Goal: Task Accomplishment & Management: Manage account settings

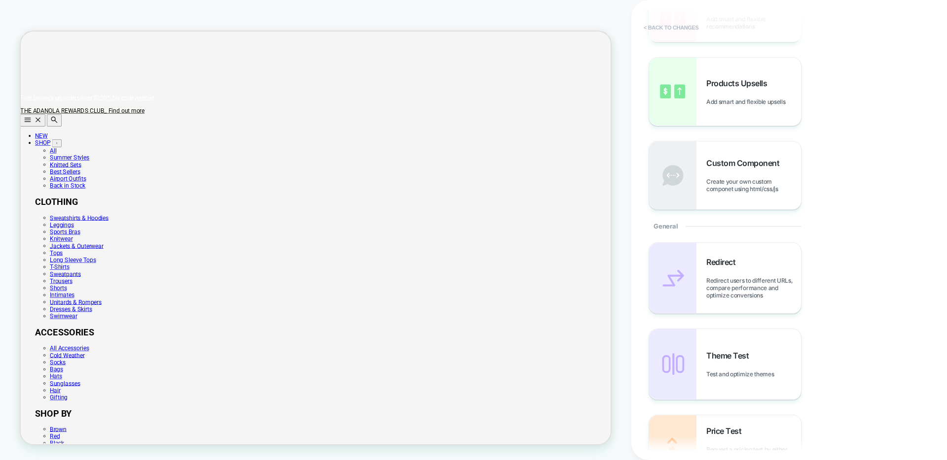
click at [0, 0] on button "< Back to changes" at bounding box center [0, 0] width 0 height 0
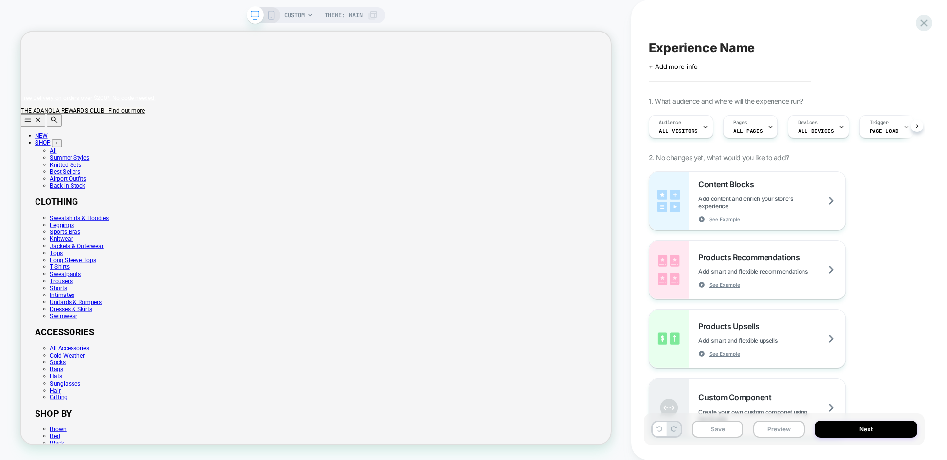
scroll to position [0, 0]
click at [0, 0] on icon at bounding box center [0, 0] width 0 height 0
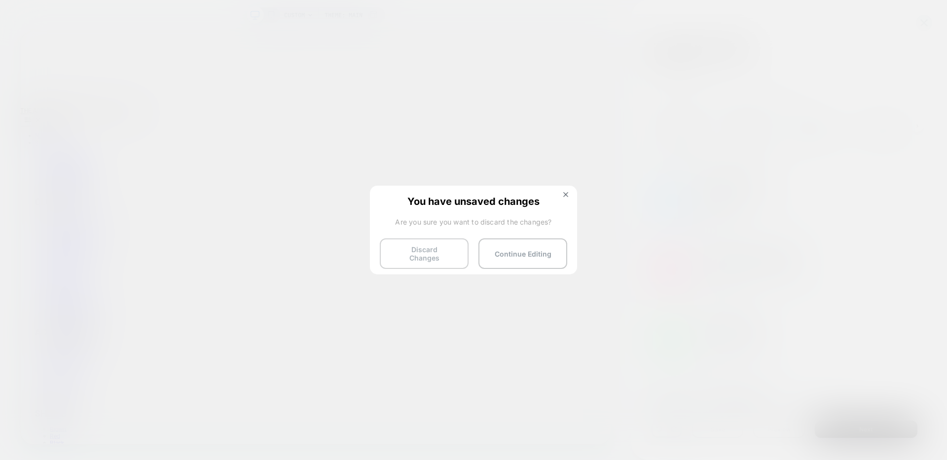
click at [417, 261] on button "Discard Changes" at bounding box center [424, 254] width 89 height 31
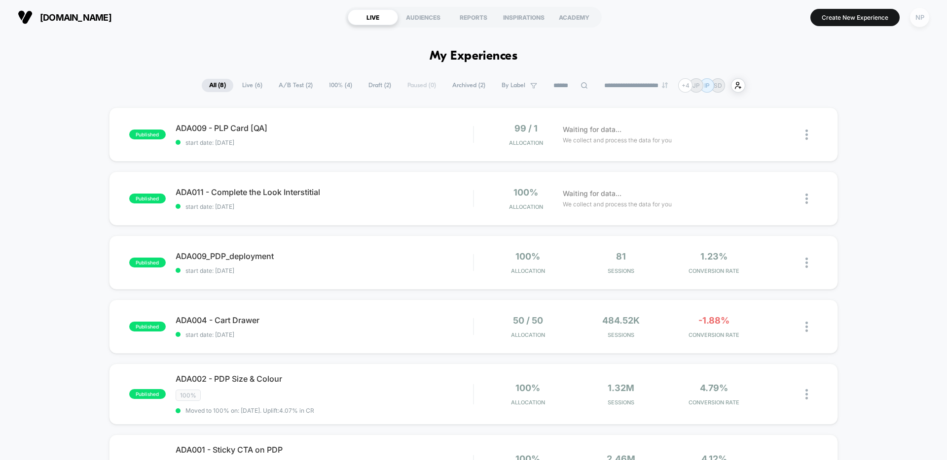
click at [920, 24] on div "NP" at bounding box center [919, 17] width 19 height 19
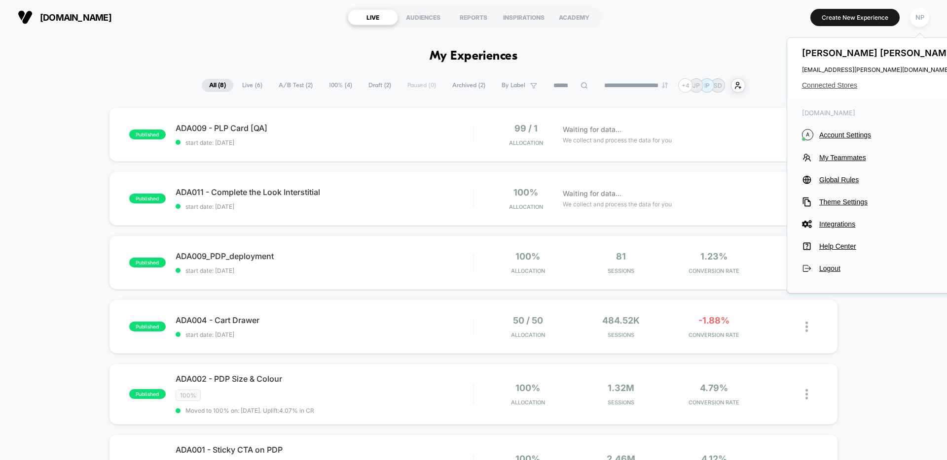
click at [818, 88] on span "Connected Stores" at bounding box center [880, 85] width 156 height 8
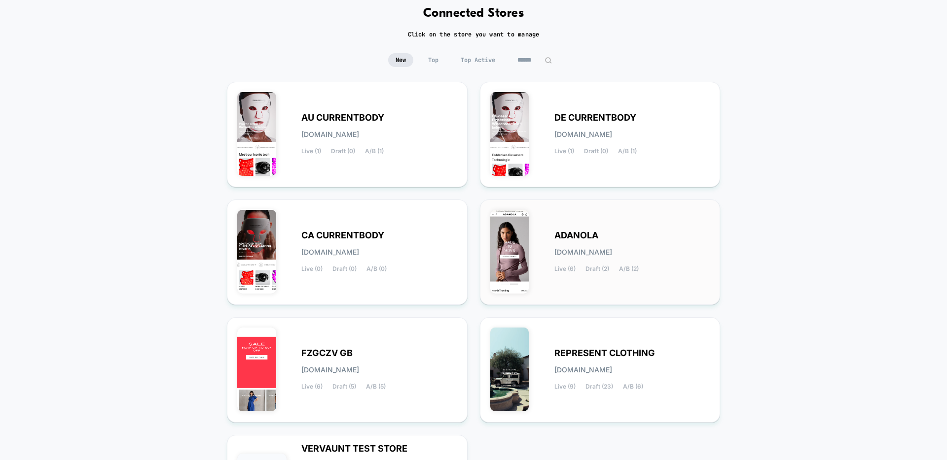
scroll to position [51, 0]
click at [577, 317] on div "REPRESENT CLOTHING [DOMAIN_NAME] Live (9) Draft (23) A/B (6)" at bounding box center [600, 370] width 241 height 106
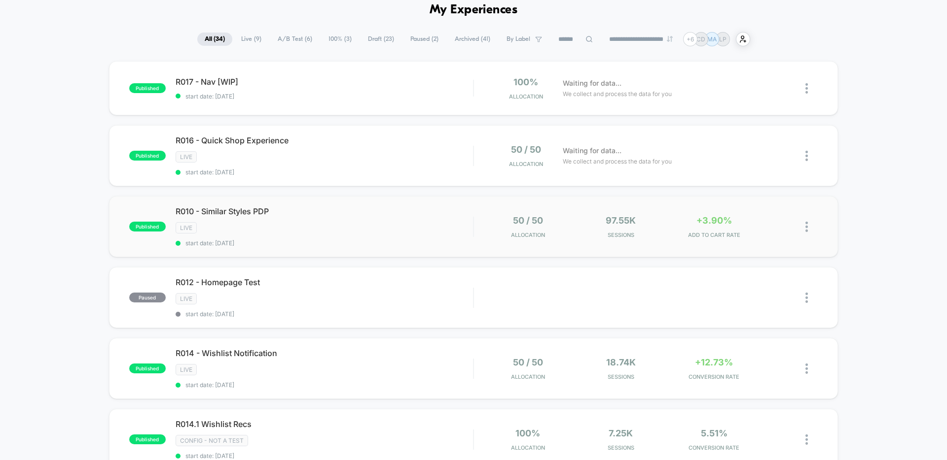
scroll to position [48, 0]
click at [370, 235] on div "R010 - Similar Styles PDP Click to edit experience details Click to edit experi…" at bounding box center [324, 225] width 297 height 40
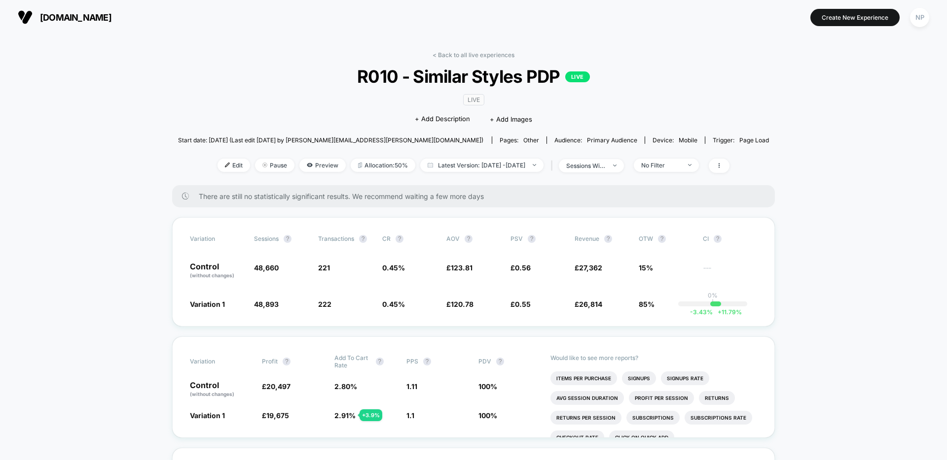
click at [481, 59] on div "< Back to all live experiences R010 - Similar Styles PDP LIVE LIVE Click to edi…" at bounding box center [473, 118] width 591 height 134
click at [482, 54] on link "< Back to all live experiences" at bounding box center [473, 54] width 82 height 7
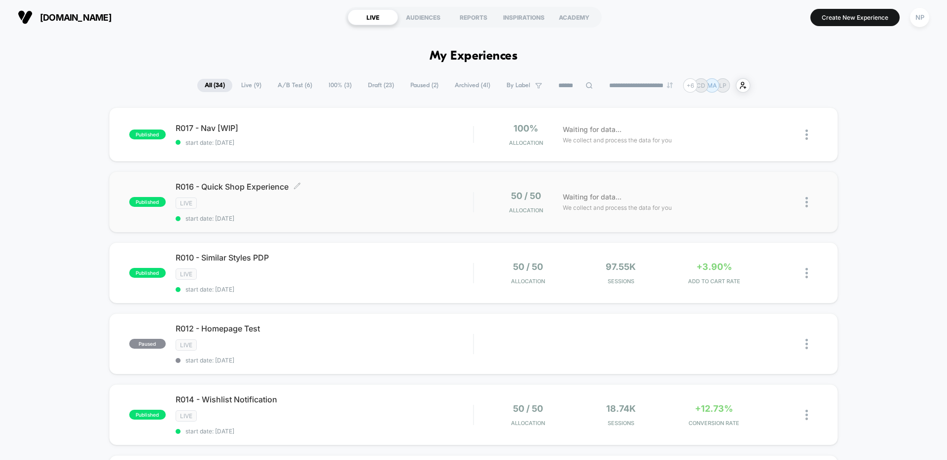
click at [384, 208] on div "LIVE" at bounding box center [324, 203] width 297 height 11
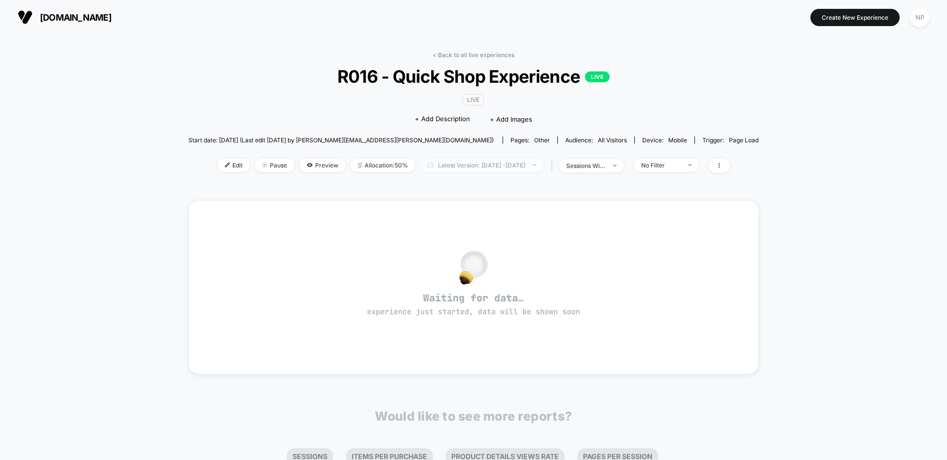
click at [420, 165] on span "Latest Version: [DATE] - [DATE]" at bounding box center [481, 165] width 123 height 13
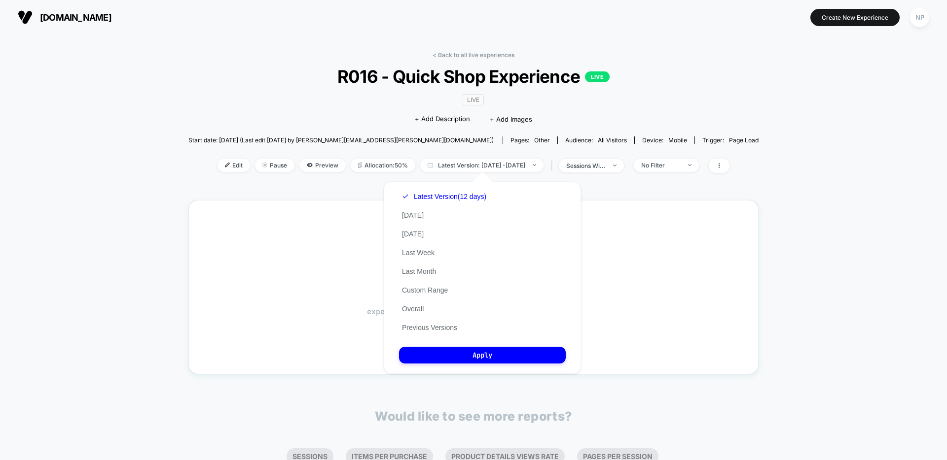
click at [424, 328] on button "Previous Versions" at bounding box center [429, 327] width 61 height 9
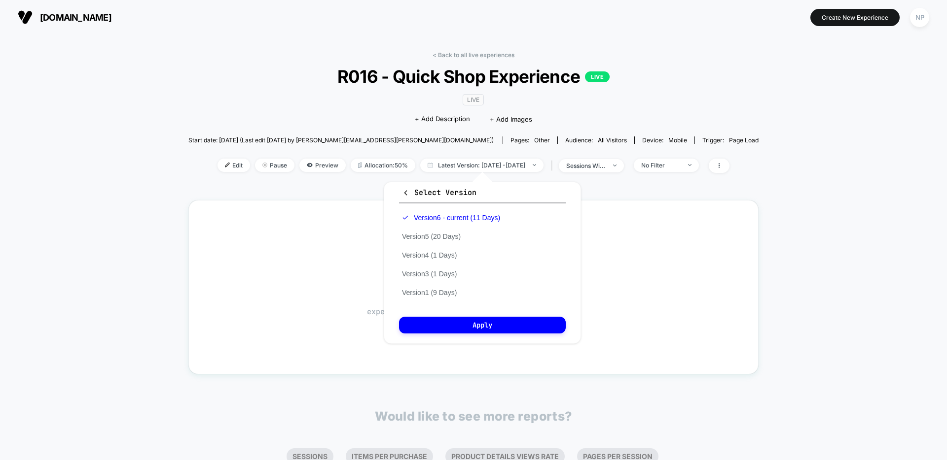
drag, startPoint x: 437, startPoint y: 239, endPoint x: 445, endPoint y: 281, distance: 42.6
click at [437, 239] on button "Version 5 (20 Days)" at bounding box center [431, 236] width 65 height 9
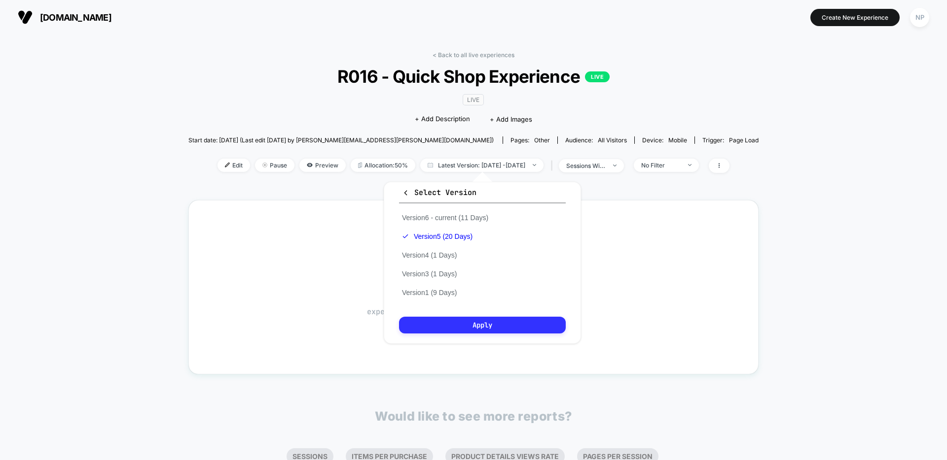
click at [457, 329] on button "Apply" at bounding box center [482, 325] width 167 height 17
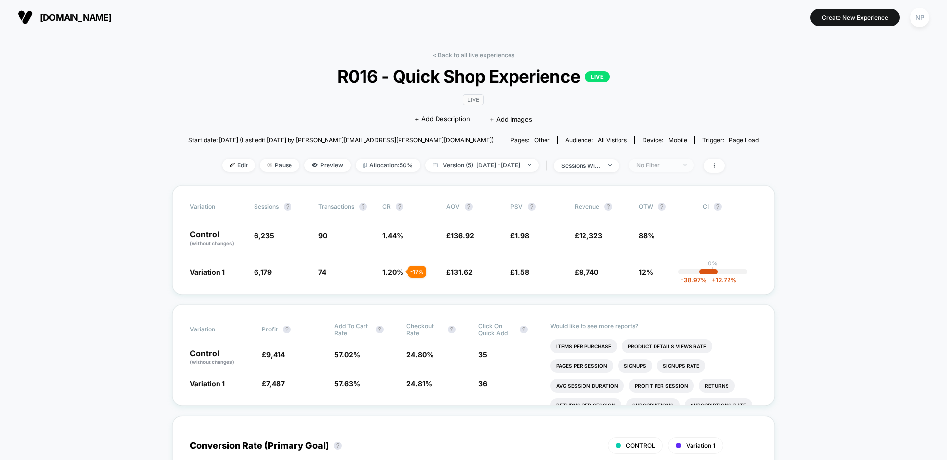
click at [662, 164] on div "No Filter" at bounding box center [655, 165] width 39 height 7
click at [654, 262] on span "New Visitors" at bounding box center [666, 261] width 40 height 8
click at [652, 306] on button "Save" at bounding box center [676, 309] width 90 height 16
click at [675, 167] on div "New Visitors" at bounding box center [655, 165] width 39 height 7
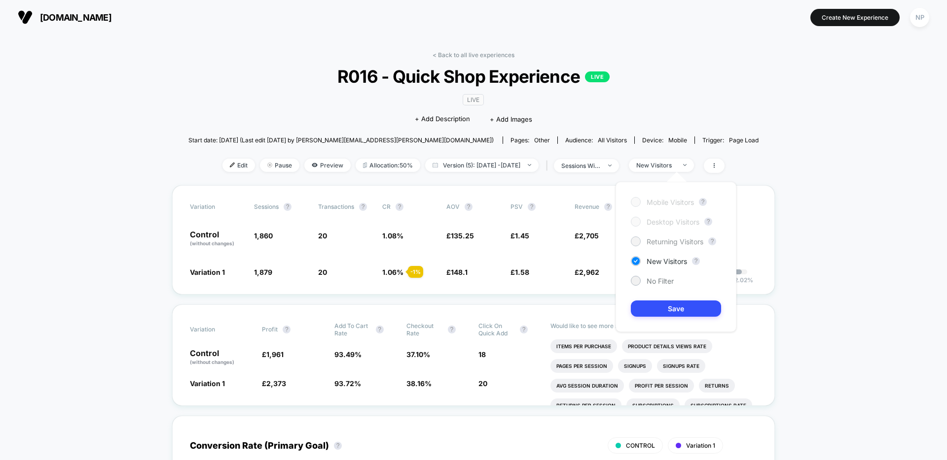
click at [663, 241] on span "Returning Visitors" at bounding box center [674, 242] width 57 height 8
click at [655, 308] on button "Save" at bounding box center [676, 309] width 90 height 16
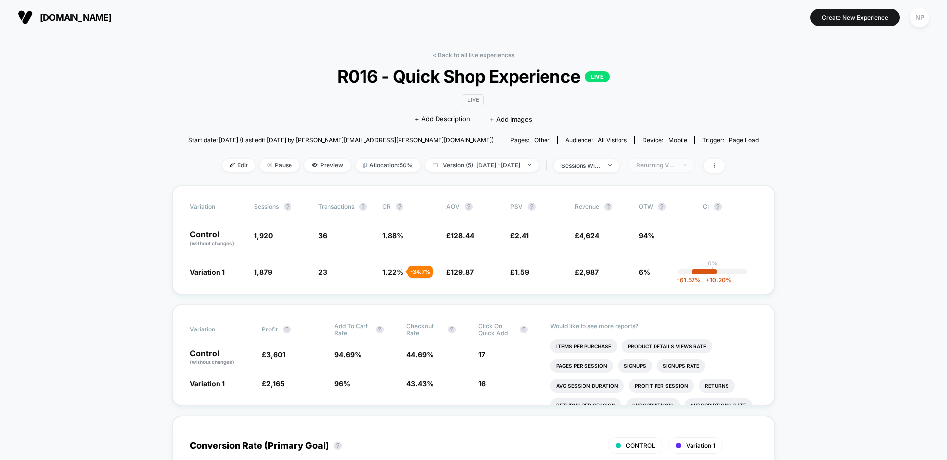
click at [675, 164] on div "Returning Visitors" at bounding box center [655, 165] width 39 height 7
drag, startPoint x: 651, startPoint y: 283, endPoint x: 654, endPoint y: 293, distance: 9.8
click at [651, 283] on span "No Filter" at bounding box center [659, 281] width 27 height 8
click at [656, 302] on button "Save" at bounding box center [676, 309] width 90 height 16
drag, startPoint x: 282, startPoint y: 63, endPoint x: 302, endPoint y: 61, distance: 19.8
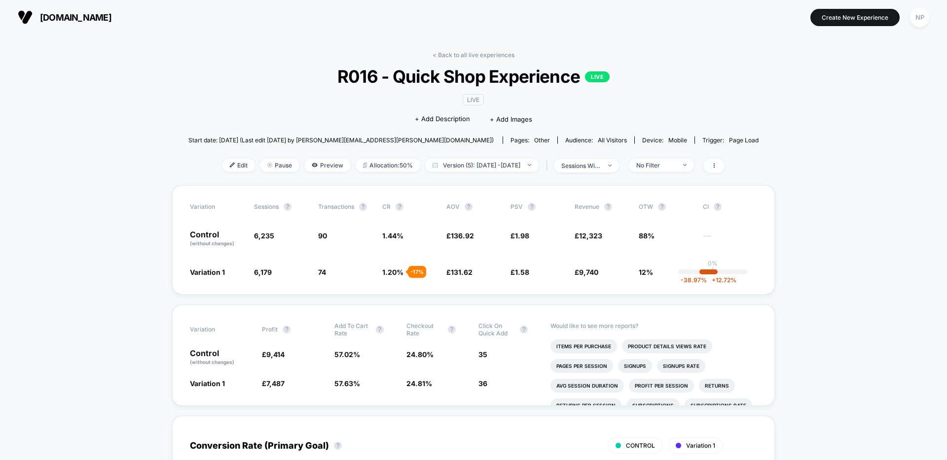
click at [287, 63] on div "< Back to all live experiences R016 - Quick Shop Experience LIVE LIVE Click to …" at bounding box center [473, 118] width 570 height 134
